Goal: Information Seeking & Learning: Learn about a topic

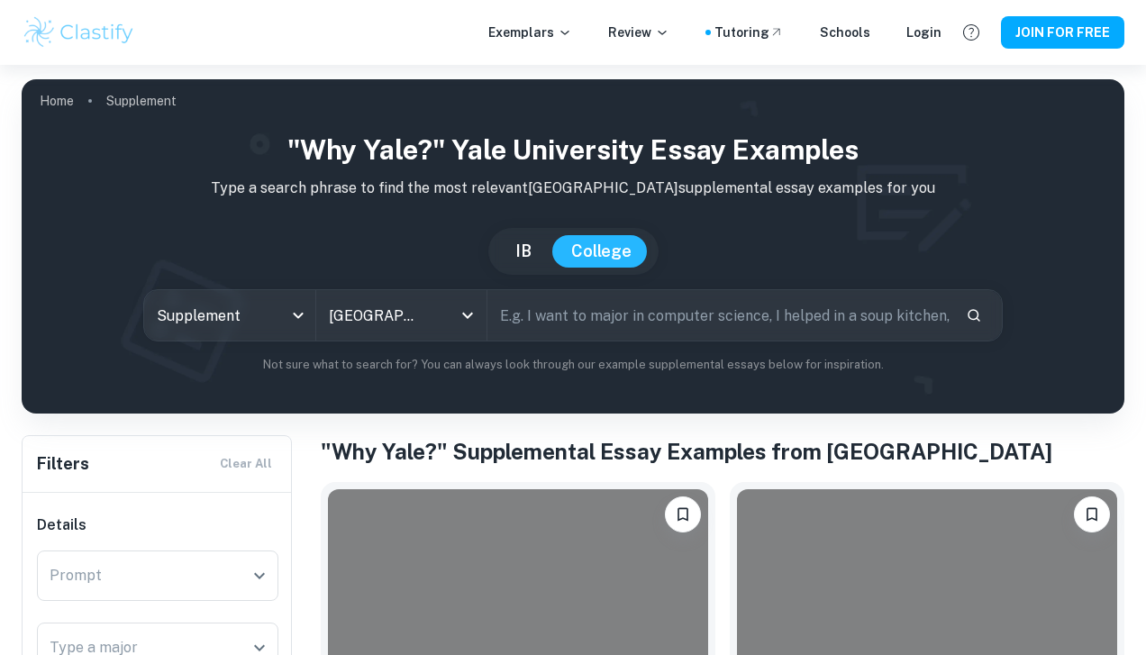
scroll to position [273, 0]
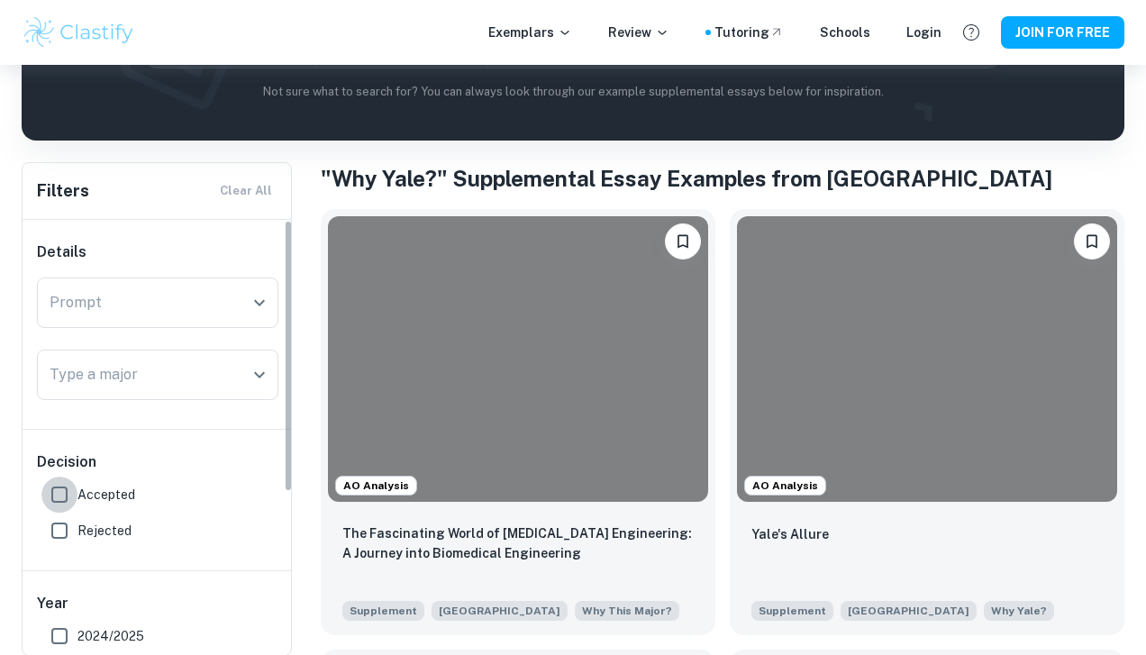
click at [58, 509] on input "Accepted" at bounding box center [59, 495] width 36 height 36
checkbox input "true"
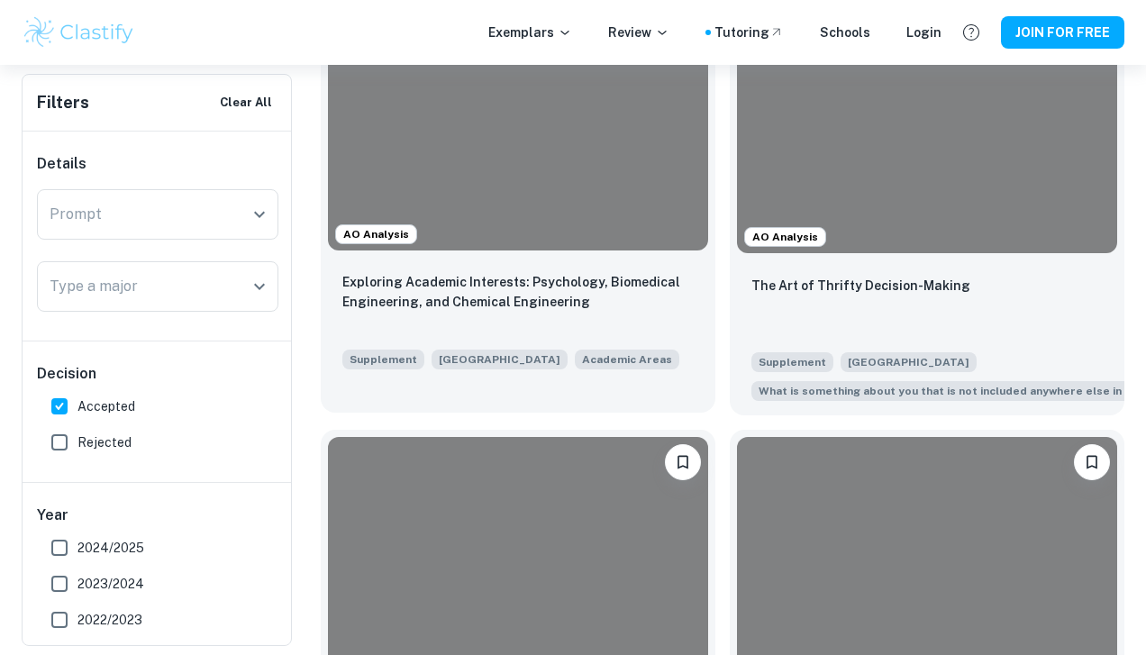
scroll to position [1007, 0]
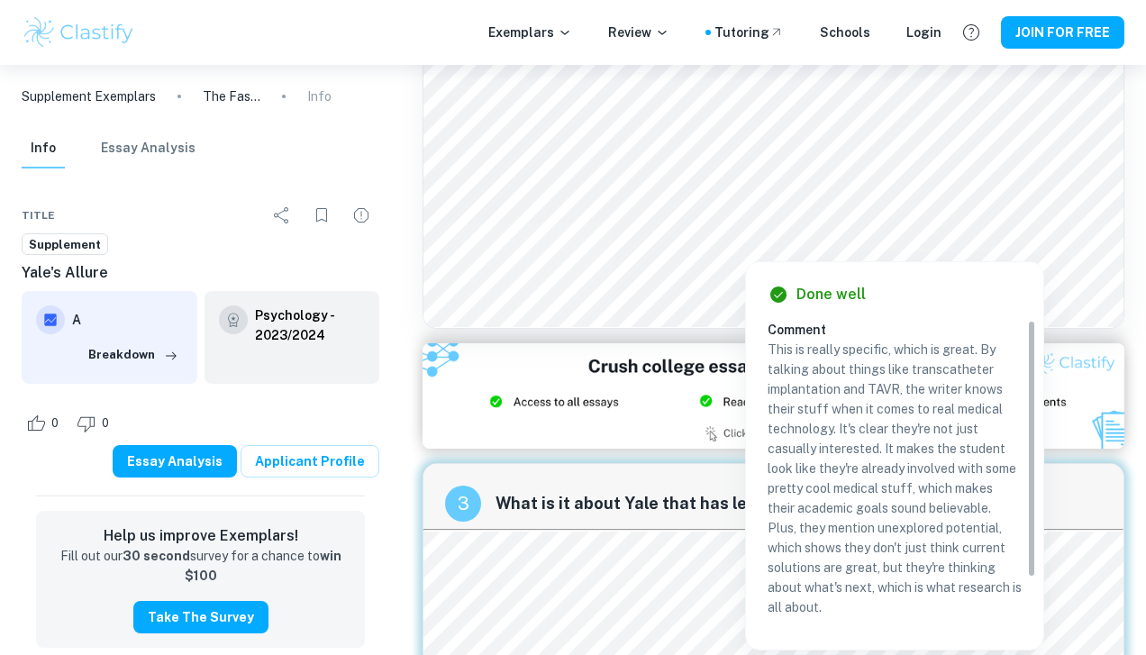
scroll to position [776, 0]
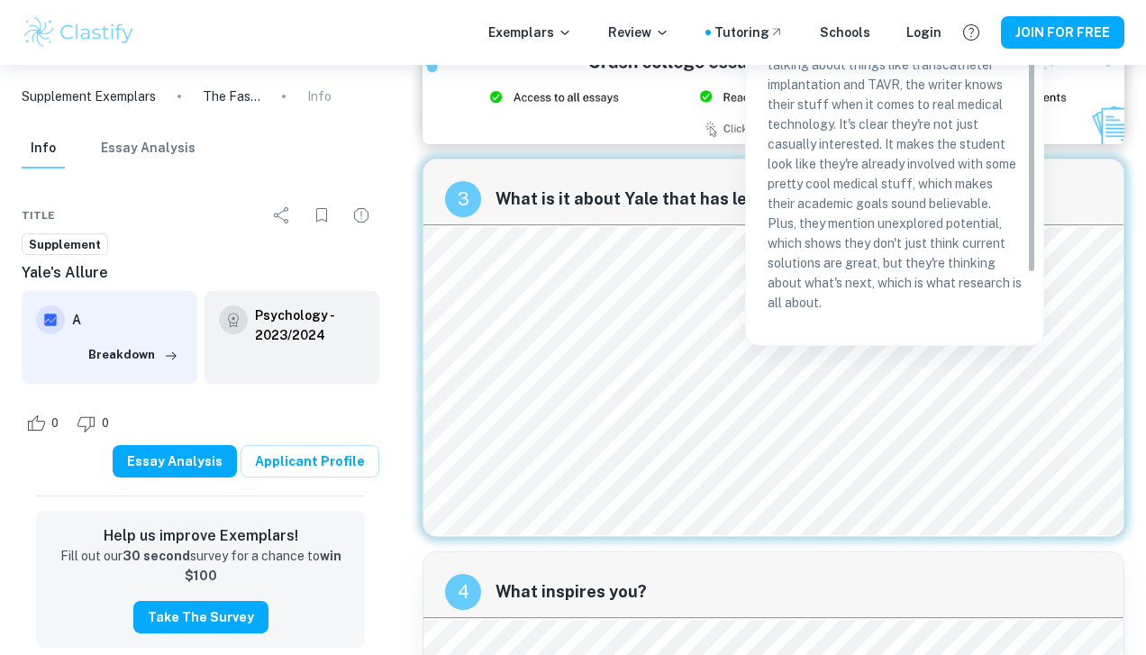
scroll to position [831, 0]
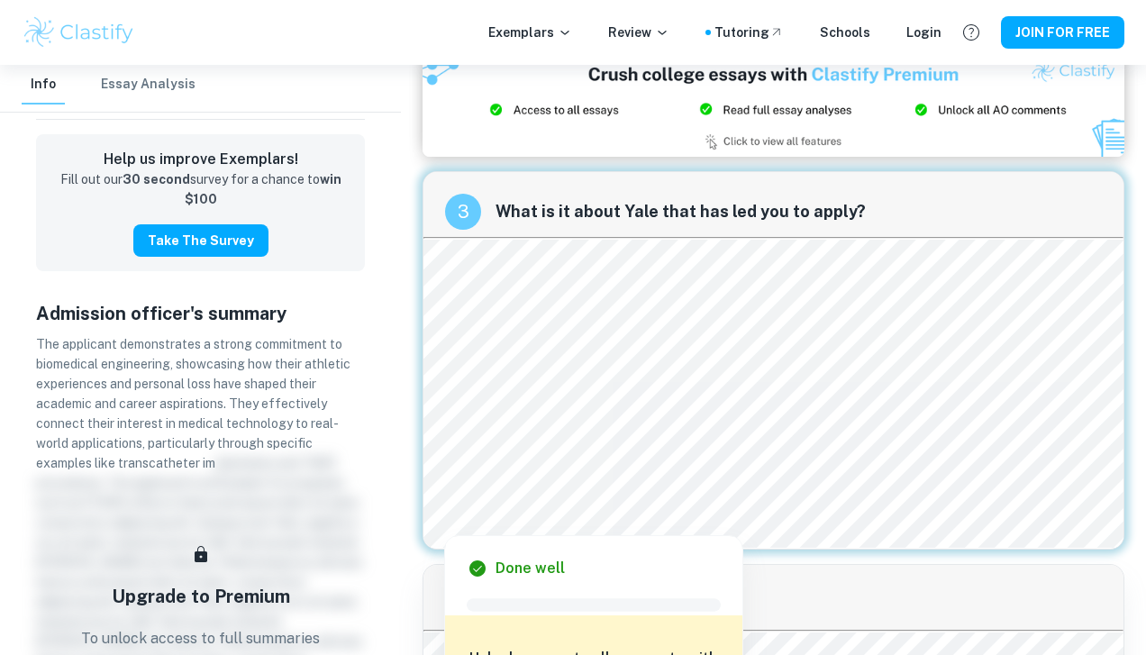
scroll to position [818, 0]
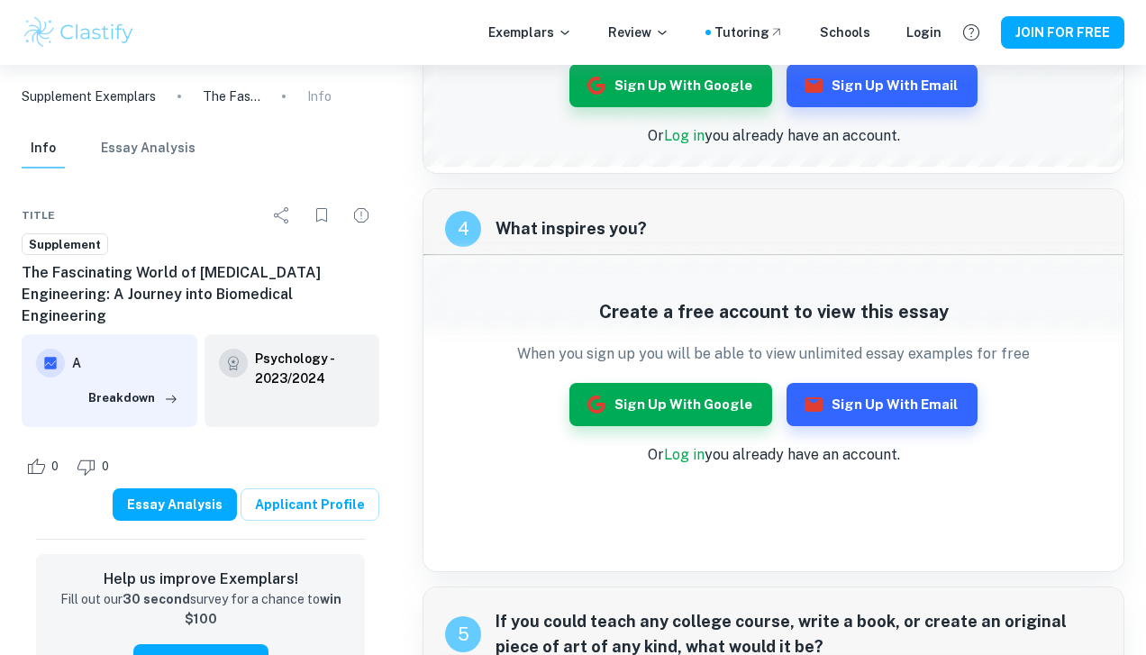
scroll to position [705, 0]
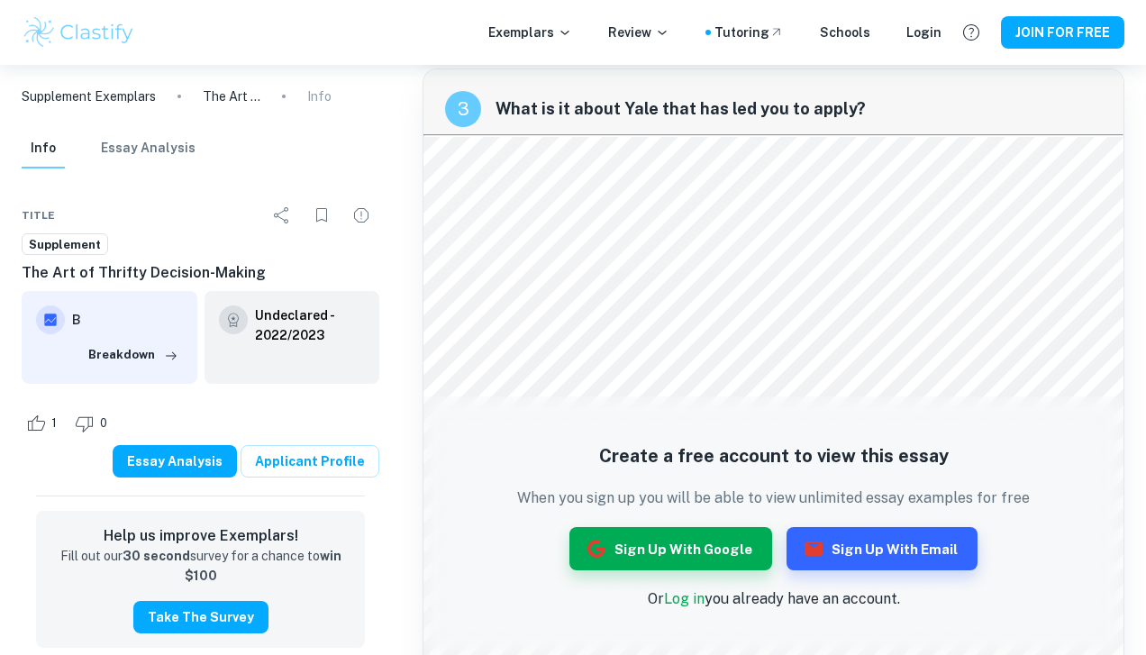
scroll to position [950, 0]
